Goal: Task Accomplishment & Management: Use online tool/utility

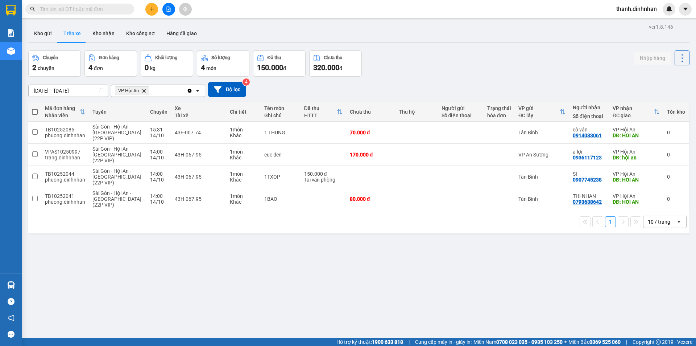
drag, startPoint x: 40, startPoint y: 32, endPoint x: 95, endPoint y: 51, distance: 57.8
click at [41, 32] on button "Kho gửi" at bounding box center [42, 33] width 29 height 17
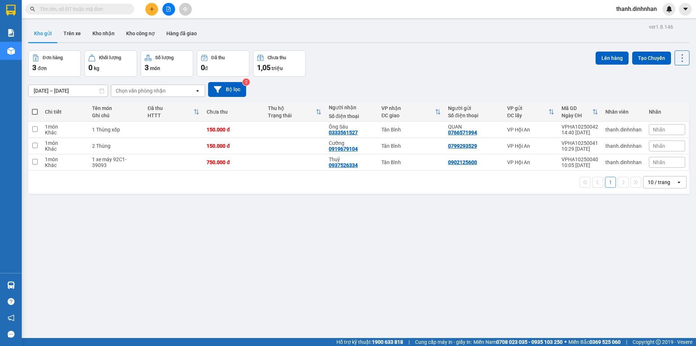
drag, startPoint x: 166, startPoint y: 254, endPoint x: 164, endPoint y: 246, distance: 8.3
click at [165, 252] on div "ver 1.8.146 Kho gửi Trên xe Kho nhận Kho công nợ Hàng đã giao Đơn hàng 3 đơn Kh…" at bounding box center [358, 195] width 667 height 346
click at [36, 144] on input "checkbox" at bounding box center [34, 145] width 5 height 5
checkbox input "true"
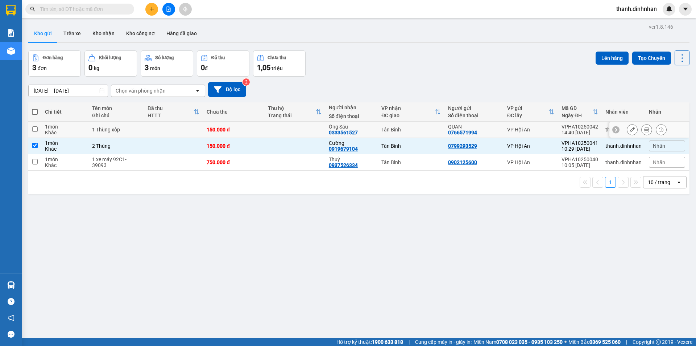
click at [35, 124] on td at bounding box center [34, 129] width 13 height 16
checkbox input "true"
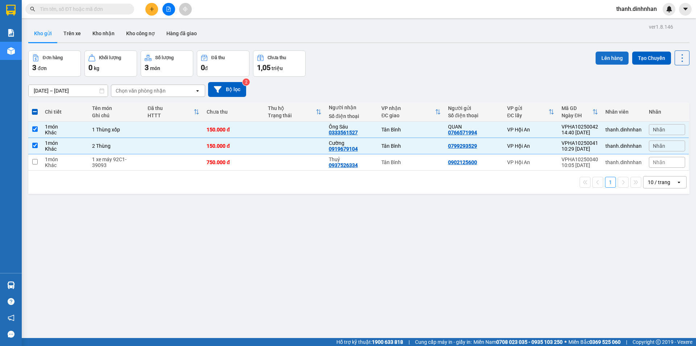
click at [604, 54] on button "Lên hàng" at bounding box center [612, 57] width 33 height 13
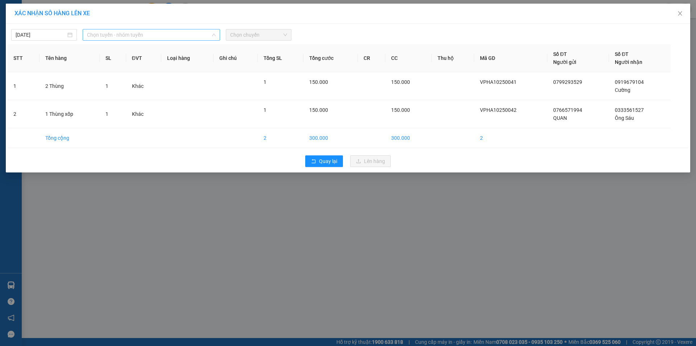
click at [165, 39] on span "Chọn tuyến - nhóm tuyến" at bounding box center [151, 34] width 129 height 11
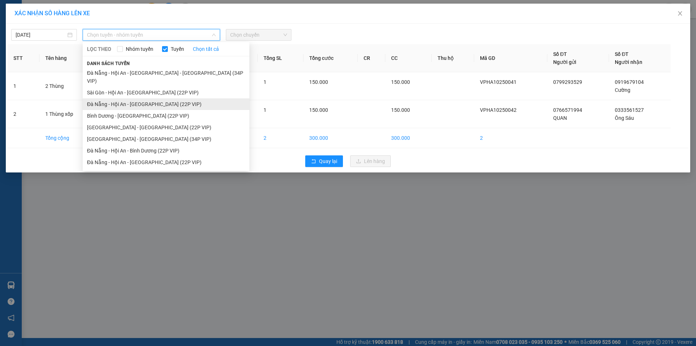
click at [145, 100] on li "Đà Nẵng - Hội An - [GEOGRAPHIC_DATA] (22P VIP)" at bounding box center [166, 104] width 167 height 12
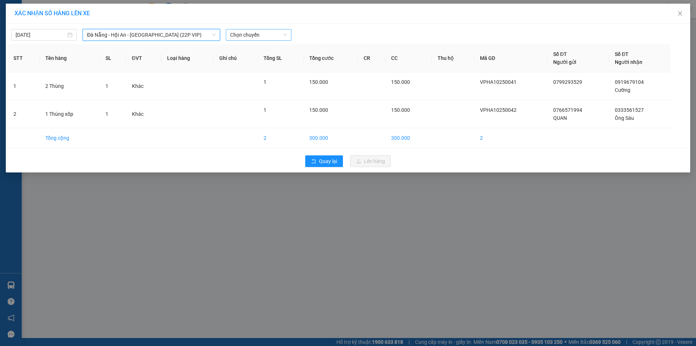
click at [244, 36] on span "Chọn chuyến" at bounding box center [258, 34] width 57 height 11
click at [168, 35] on span "Đà Nẵng - Hội An - [GEOGRAPHIC_DATA] (22P VIP)" at bounding box center [151, 34] width 129 height 11
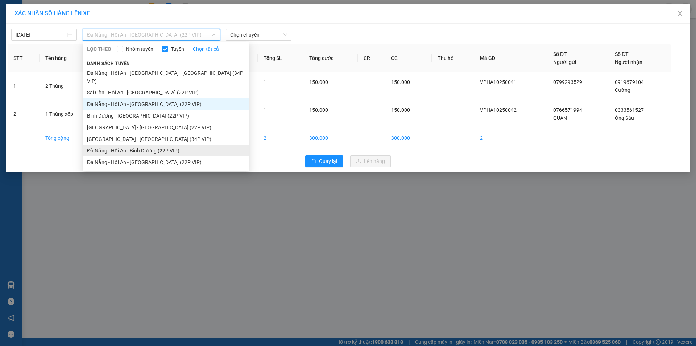
click at [140, 145] on li "Đà Nẵng - Hội An - Bình Dương (22P VIP)" at bounding box center [166, 151] width 167 height 12
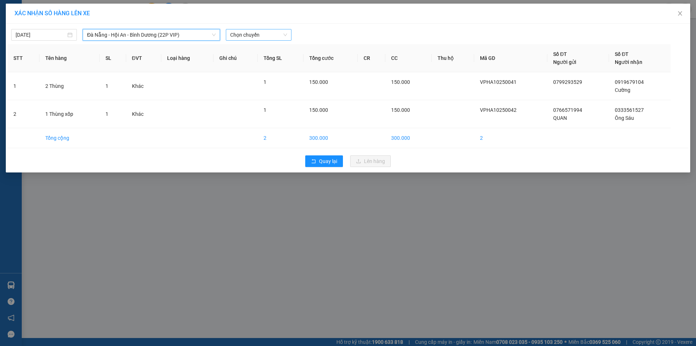
click at [255, 37] on span "Chọn chuyến" at bounding box center [258, 34] width 57 height 11
click at [185, 37] on span "Đà Nẵng - Hội An - Bình Dương (22P VIP)" at bounding box center [151, 34] width 129 height 11
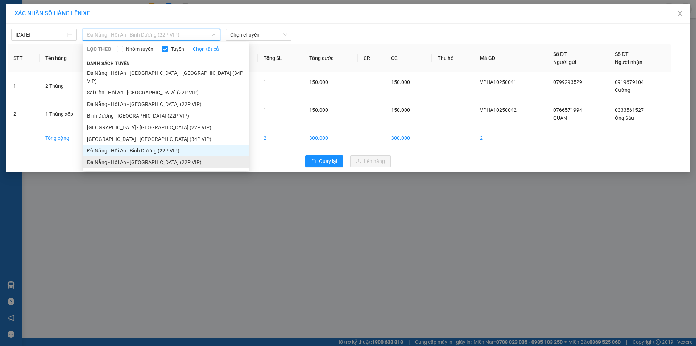
click at [161, 156] on li "Đà Nẵng - Hội An - [GEOGRAPHIC_DATA] (22P VIP)" at bounding box center [166, 162] width 167 height 12
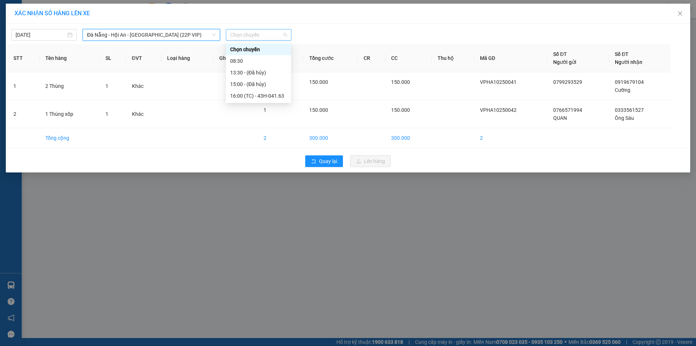
click at [244, 34] on span "Chọn chuyến" at bounding box center [258, 34] width 57 height 11
click at [264, 93] on div "16:00 (TC) - 43H-041.63" at bounding box center [258, 96] width 57 height 8
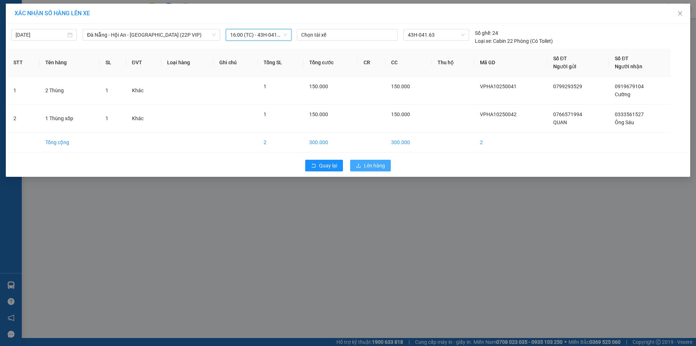
drag, startPoint x: 384, startPoint y: 163, endPoint x: 380, endPoint y: 158, distance: 6.2
click at [384, 163] on span "Lên hàng" at bounding box center [374, 165] width 21 height 8
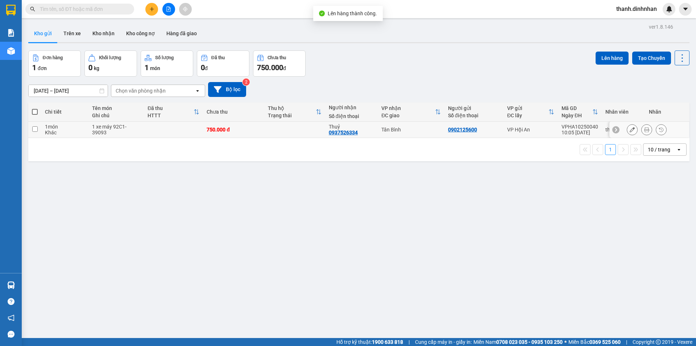
click at [34, 129] on input "checkbox" at bounding box center [34, 128] width 5 height 5
checkbox input "true"
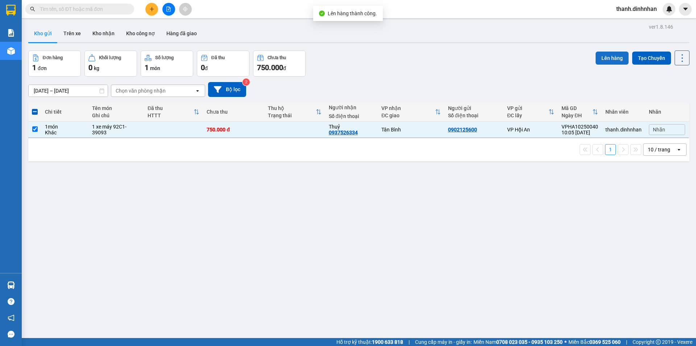
click at [601, 58] on button "Lên hàng" at bounding box center [612, 57] width 33 height 13
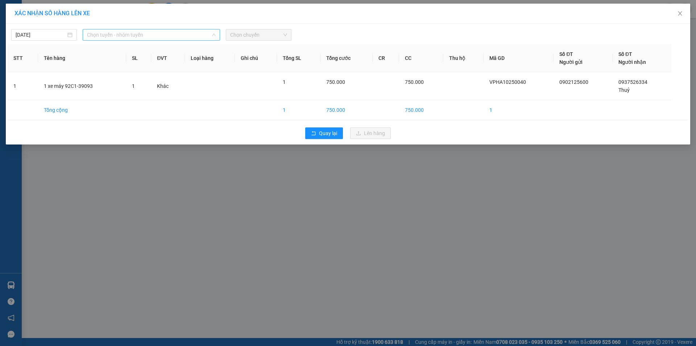
click at [165, 34] on span "Chọn tuyến - nhóm tuyến" at bounding box center [151, 34] width 129 height 11
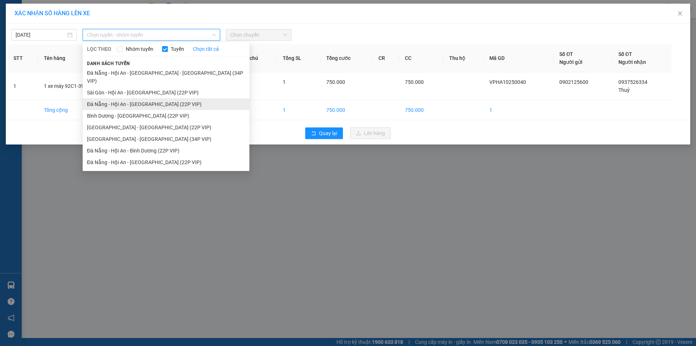
click at [149, 98] on li "Đà Nẵng - Hội An - [GEOGRAPHIC_DATA] (22P VIP)" at bounding box center [166, 104] width 167 height 12
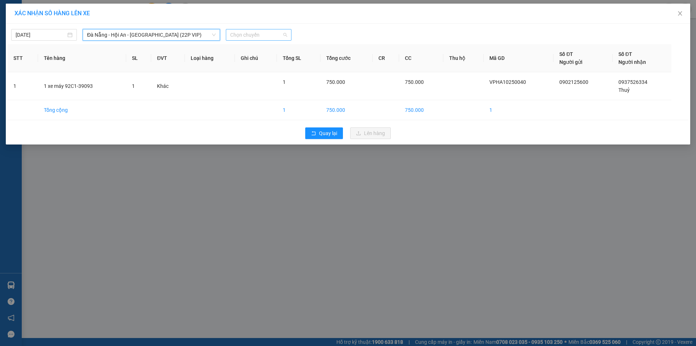
click at [260, 31] on span "Chọn chuyến" at bounding box center [258, 34] width 57 height 11
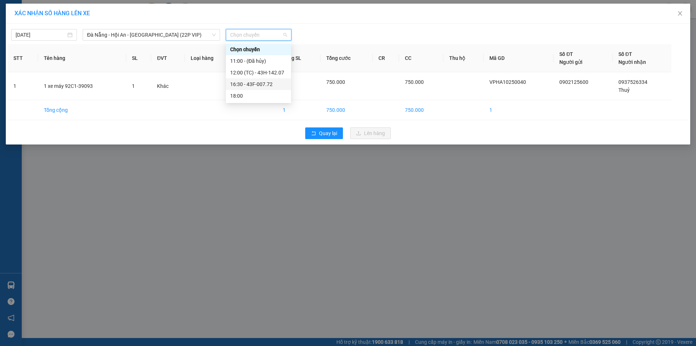
click at [268, 83] on div "16:30 - 43F-007.72" at bounding box center [258, 84] width 57 height 8
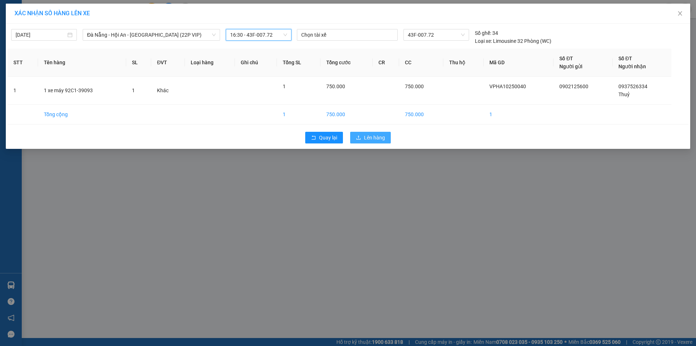
click at [379, 142] on button "Lên hàng" at bounding box center [370, 138] width 41 height 12
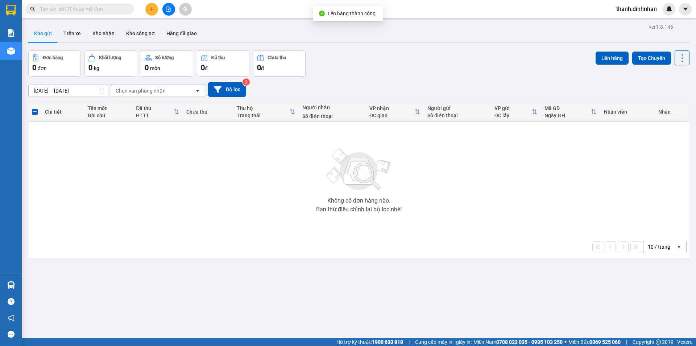
drag, startPoint x: 157, startPoint y: 231, endPoint x: 158, endPoint y: 224, distance: 7.0
click at [157, 230] on div "Không có đơn hàng nào. Bạn thử điều chỉnh lại bộ lọc nhé!" at bounding box center [359, 178] width 654 height 109
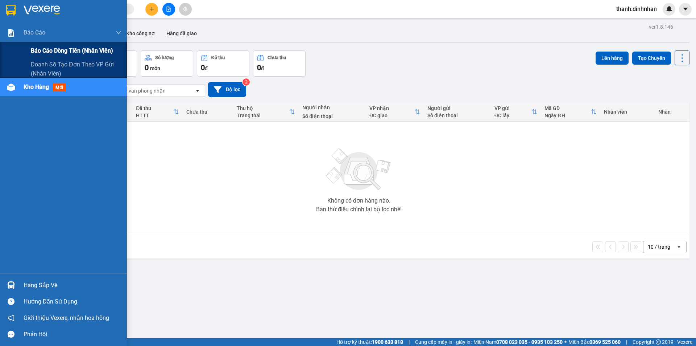
click at [46, 50] on span "Báo cáo dòng tiền (nhân viên)" at bounding box center [72, 50] width 82 height 9
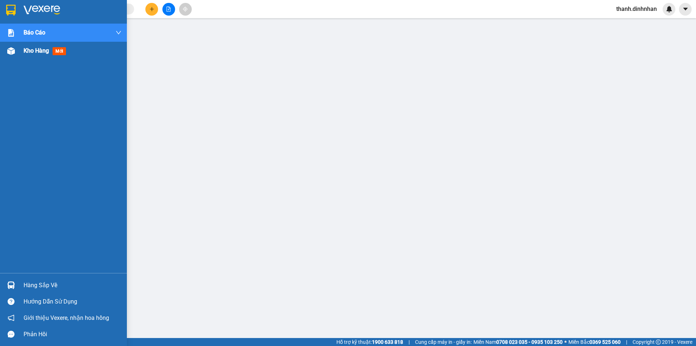
click at [5, 49] on div at bounding box center [11, 51] width 13 height 13
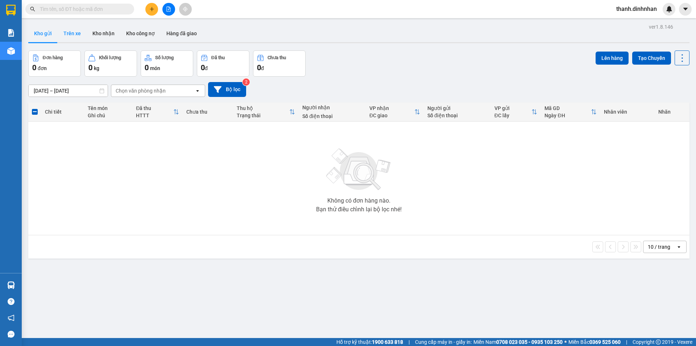
click at [67, 41] on button "Trên xe" at bounding box center [72, 33] width 29 height 17
